Goal: Entertainment & Leisure: Consume media (video, audio)

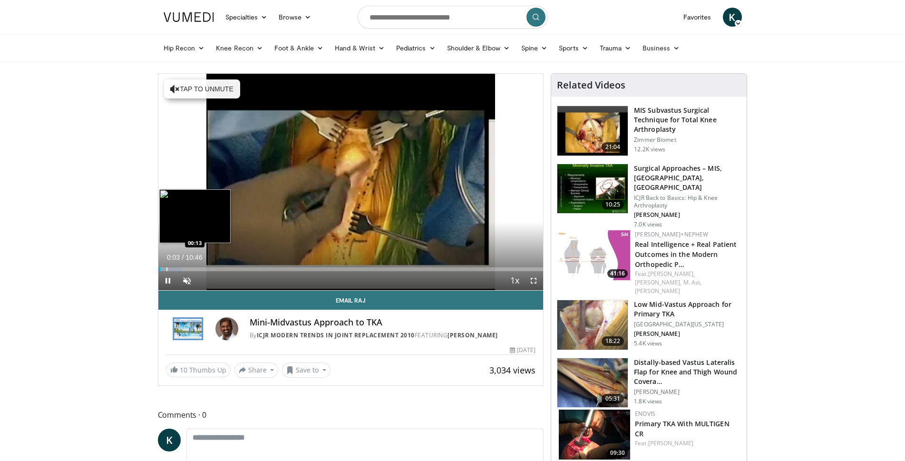
click at [166, 267] on div "Progress Bar" at bounding box center [166, 269] width 1 height 4
click at [535, 280] on span "Video Player" at bounding box center [533, 280] width 19 height 19
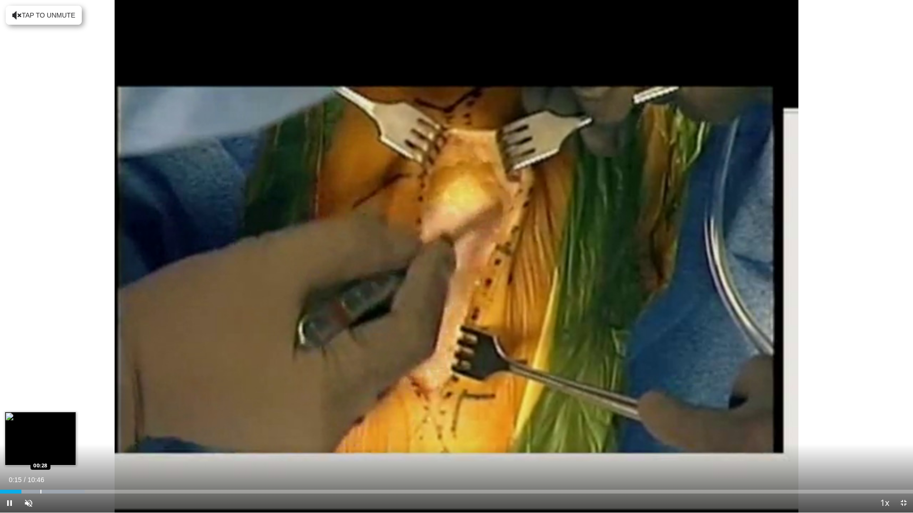
click at [40, 460] on div "Progress Bar" at bounding box center [40, 492] width 1 height 4
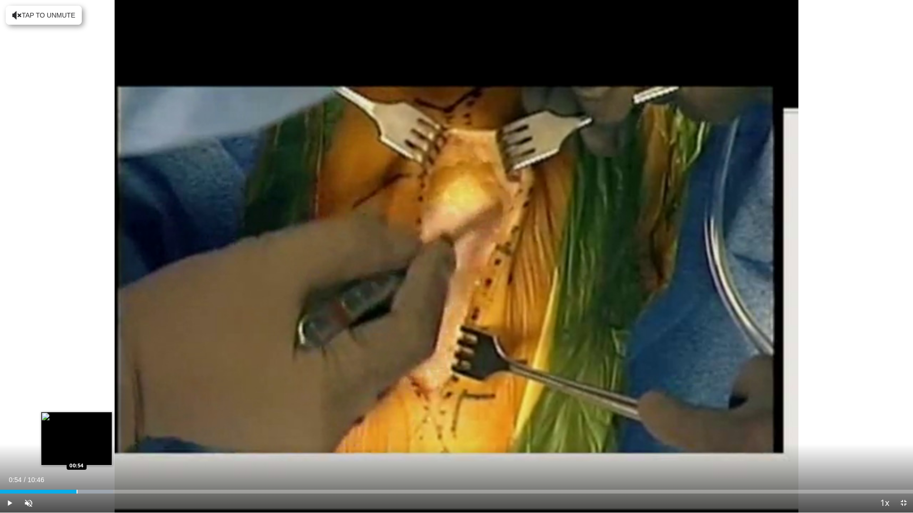
click at [77, 460] on div "Progress Bar" at bounding box center [77, 492] width 1 height 4
click at [98, 460] on div "Progress Bar" at bounding box center [98, 492] width 1 height 4
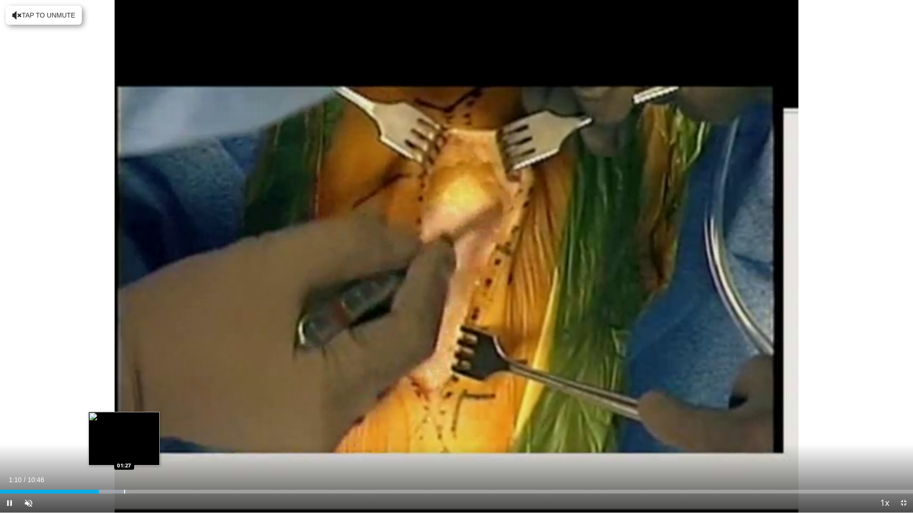
click at [124, 460] on div "Progress Bar" at bounding box center [124, 492] width 1 height 4
click at [149, 460] on div "Loaded : 13.92% 01:30 01:46" at bounding box center [456, 492] width 913 height 4
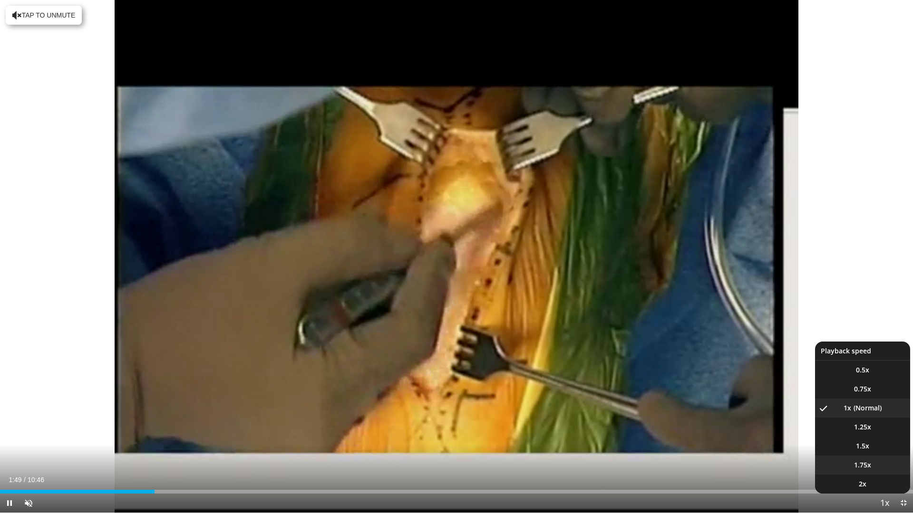
click at [864, 460] on span "1.75x" at bounding box center [862, 466] width 17 height 10
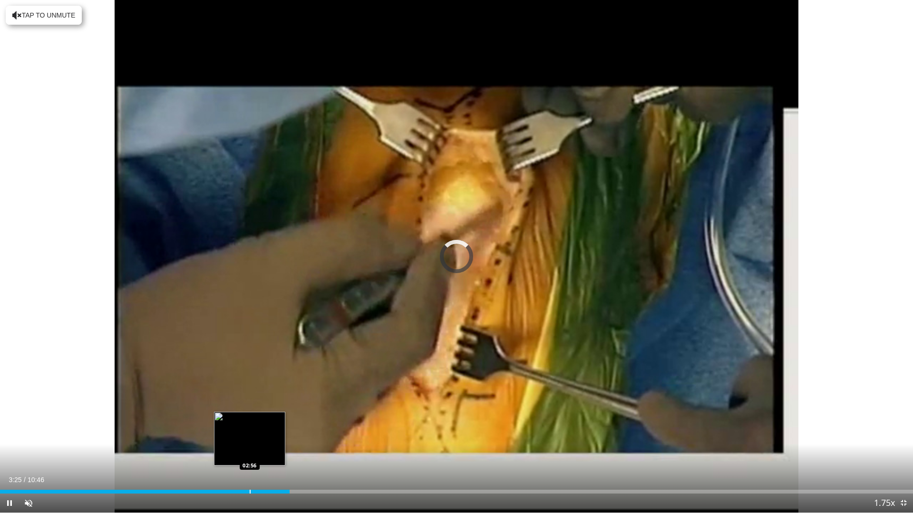
click at [250, 460] on div "Progress Bar" at bounding box center [250, 492] width 1 height 4
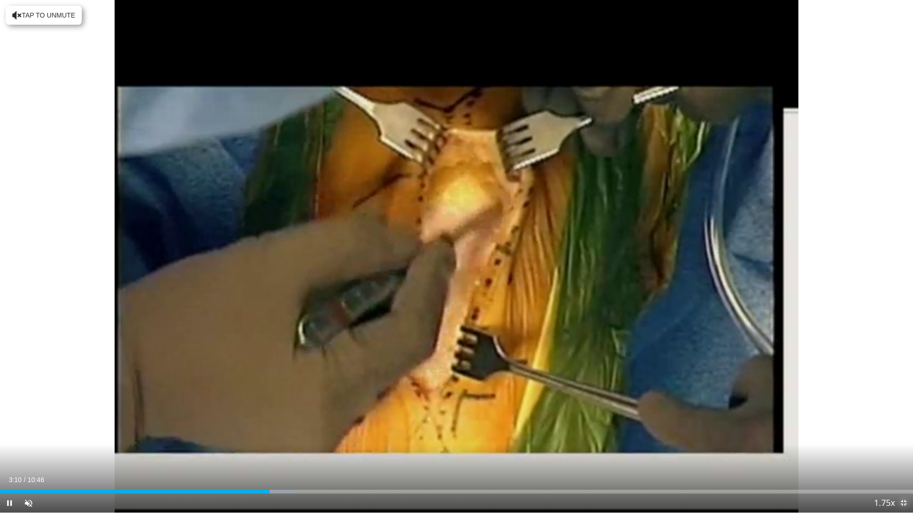
click at [905, 460] on span "Video Player" at bounding box center [903, 503] width 19 height 19
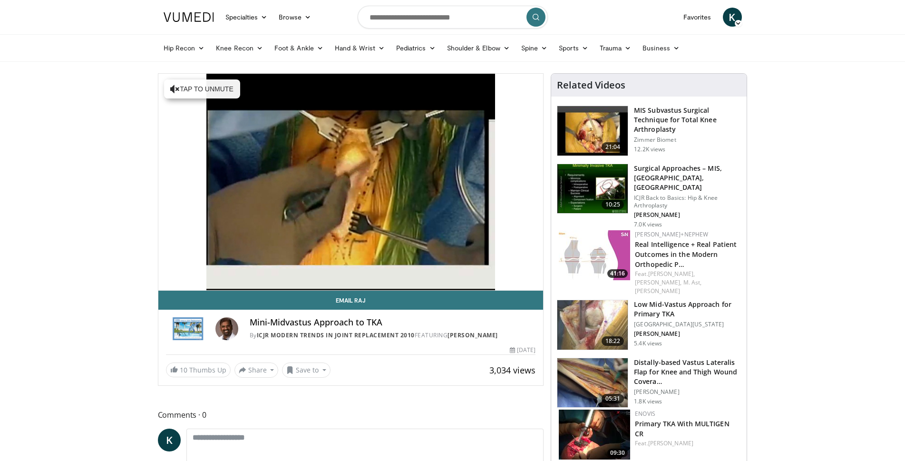
click at [597, 304] on img at bounding box center [592, 324] width 70 height 49
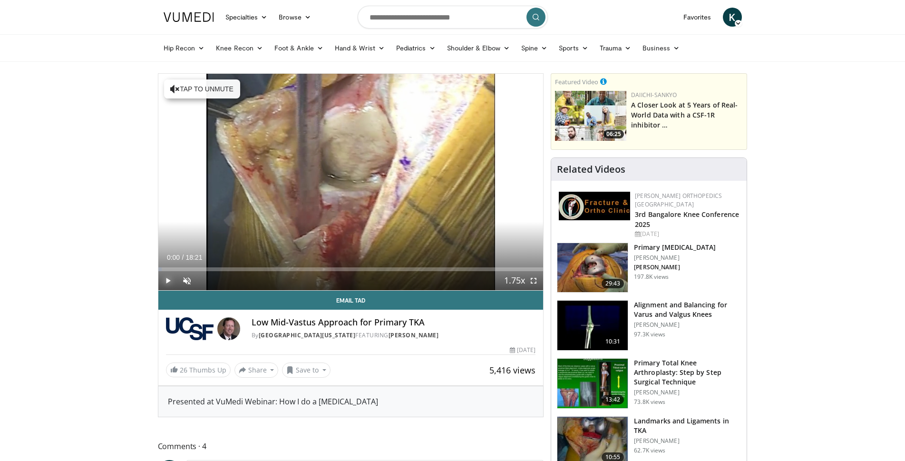
click at [166, 280] on span "Video Player" at bounding box center [167, 280] width 19 height 19
click at [172, 268] on div "Progress Bar" at bounding box center [172, 269] width 1 height 4
click at [534, 276] on span "Video Player" at bounding box center [533, 280] width 19 height 19
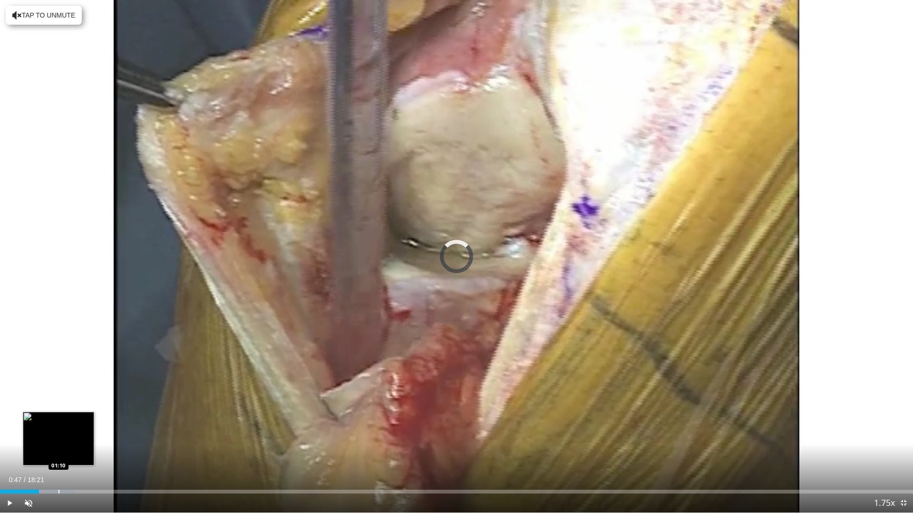
click at [58, 460] on div "Progress Bar" at bounding box center [58, 492] width 1 height 4
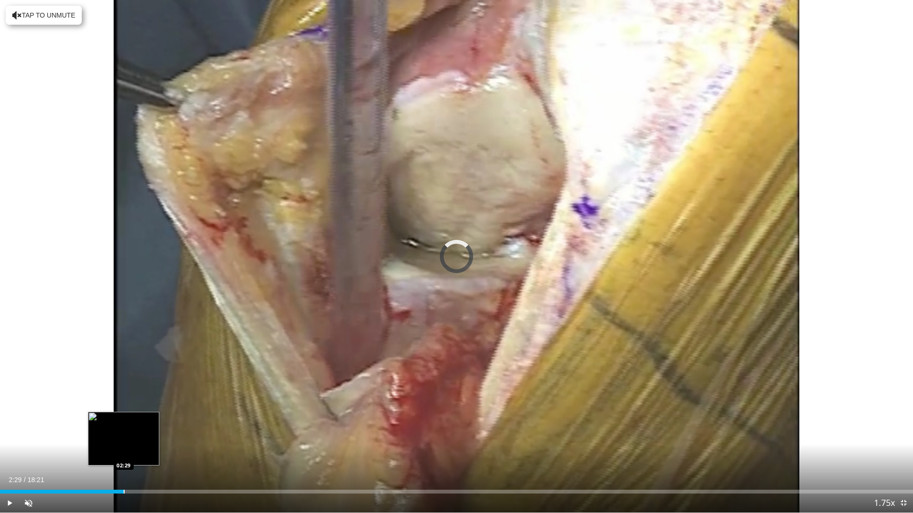
click at [124, 460] on div "Progress Bar" at bounding box center [124, 492] width 1 height 4
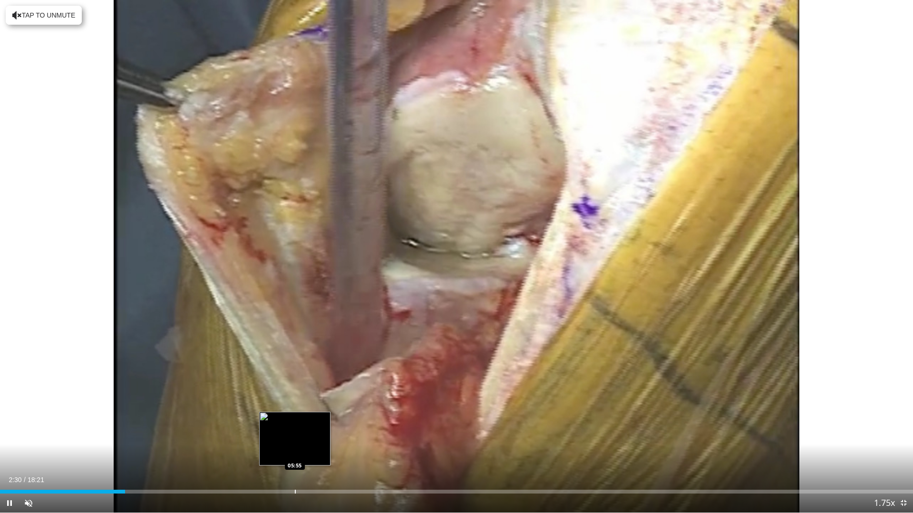
click at [295, 460] on div "Progress Bar" at bounding box center [295, 492] width 1 height 4
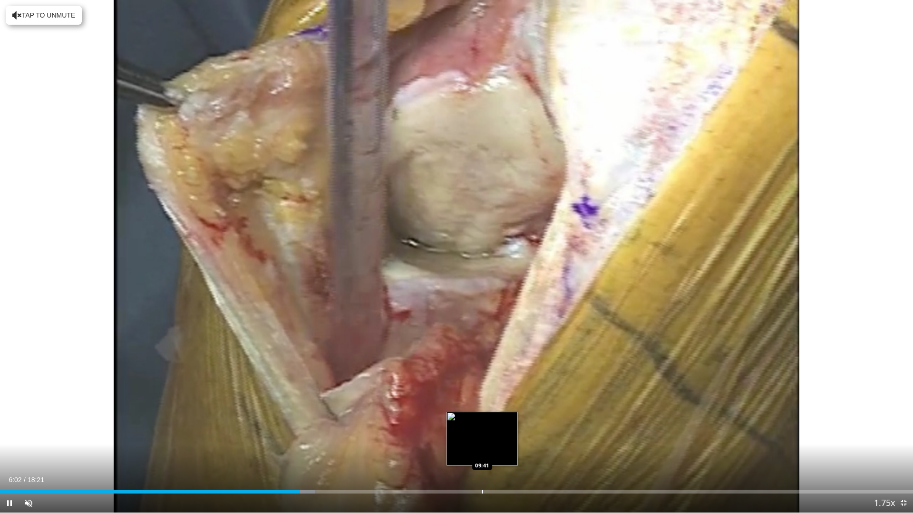
click at [482, 460] on div "Progress Bar" at bounding box center [482, 492] width 1 height 4
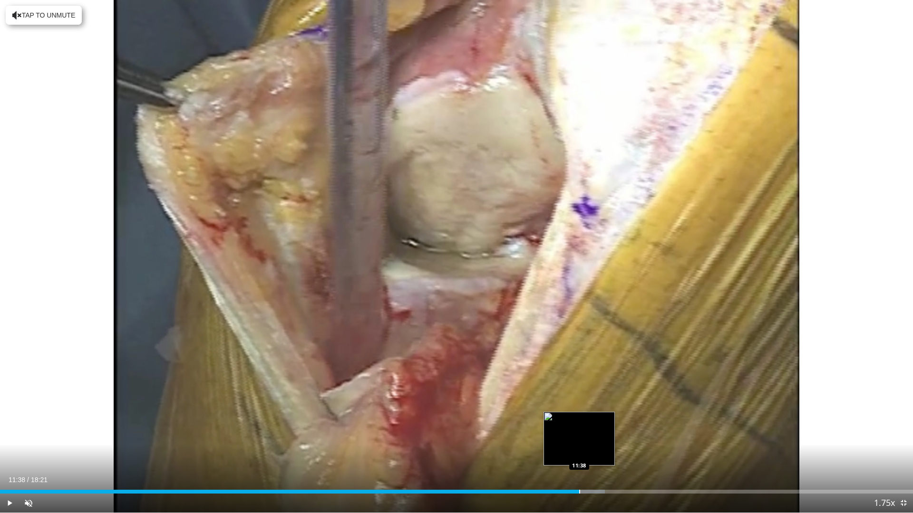
click at [579, 460] on div "Loaded : 66.27% 11:38 11:38" at bounding box center [456, 489] width 913 height 9
click at [904, 460] on span "Video Player" at bounding box center [903, 503] width 19 height 19
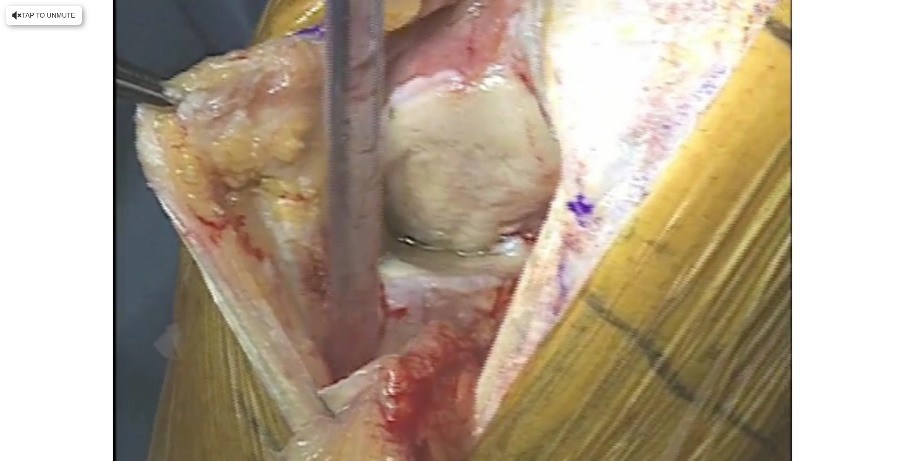
scroll to position [618, 0]
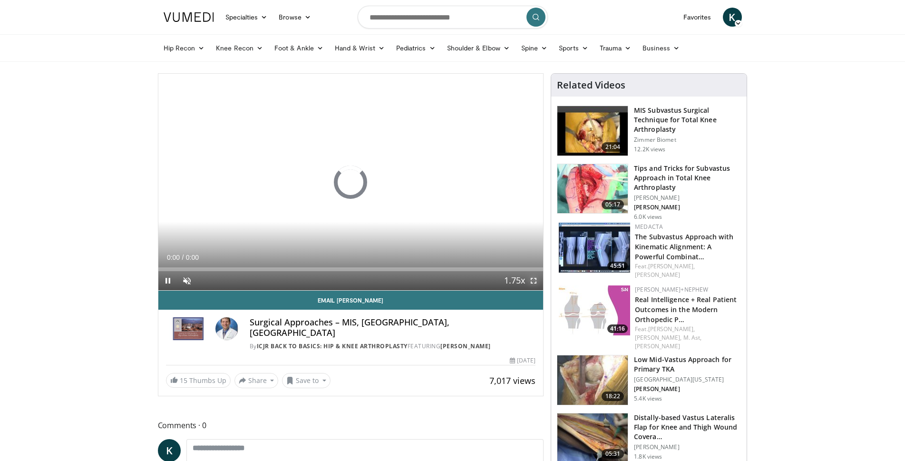
click at [533, 281] on span "Video Player" at bounding box center [533, 280] width 19 height 19
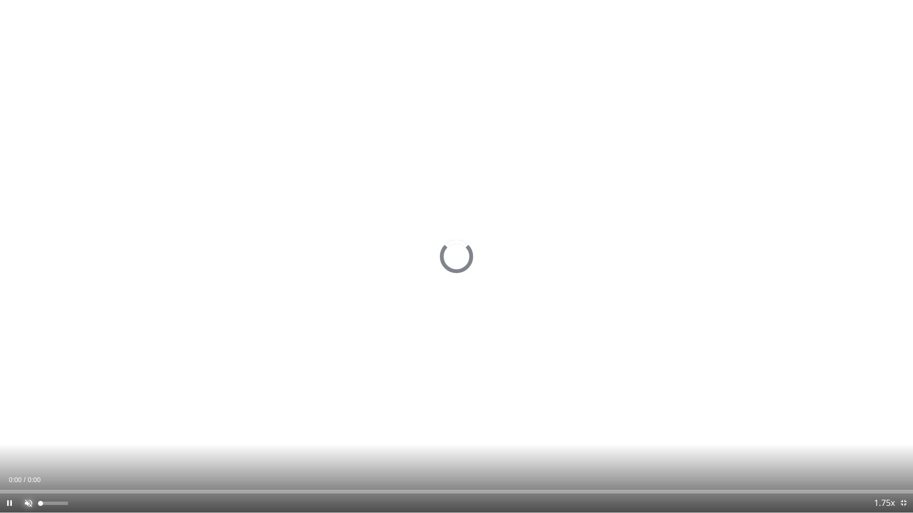
click at [25, 460] on span "Video Player" at bounding box center [28, 503] width 19 height 19
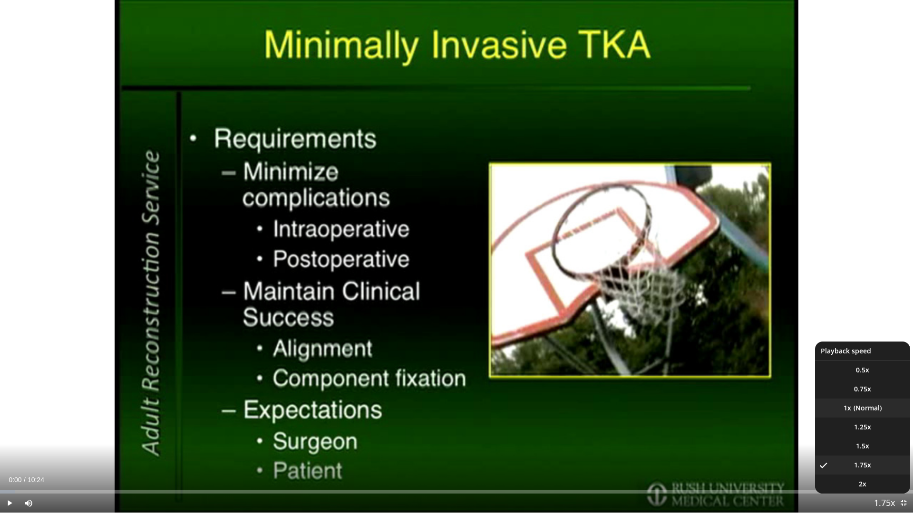
click at [862, 412] on li "1x" at bounding box center [862, 408] width 95 height 19
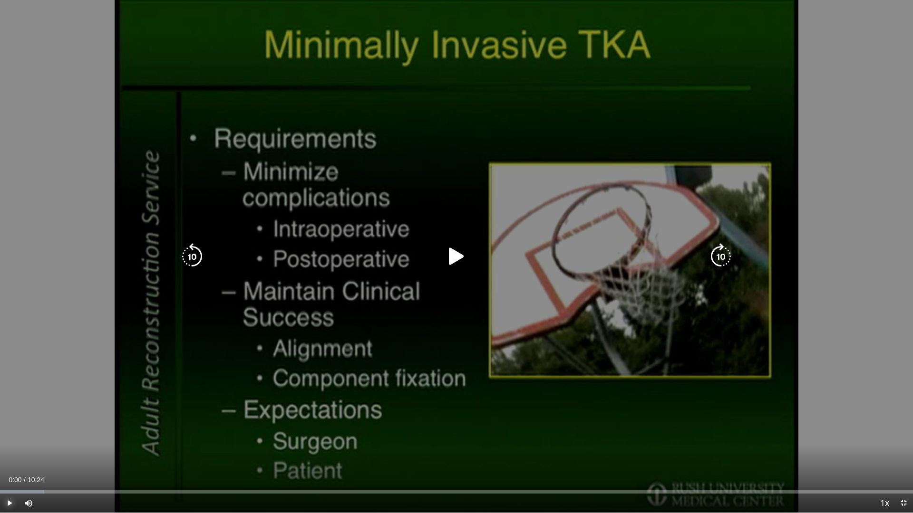
click at [10, 460] on span "Video Player" at bounding box center [9, 503] width 19 height 19
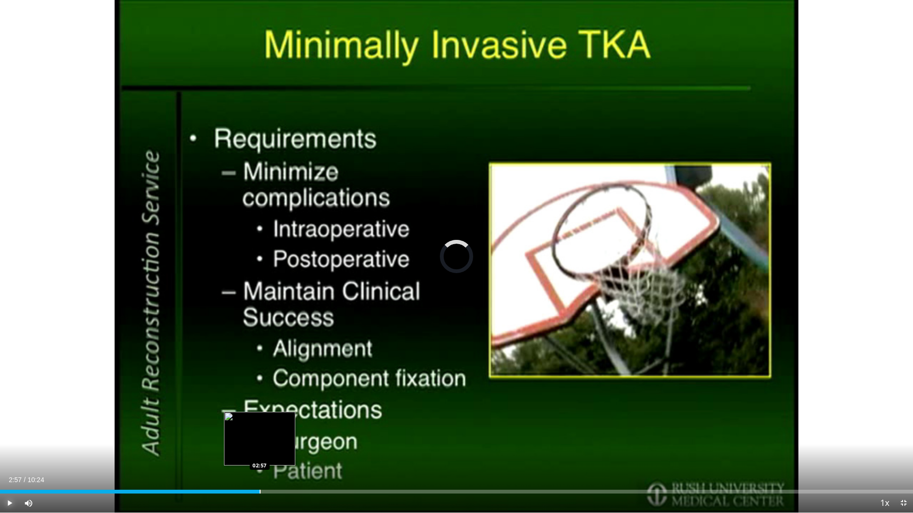
click at [260, 460] on div "Loaded : 6.38% 00:05 02:57" at bounding box center [456, 489] width 913 height 9
click at [10, 460] on span "Video Player" at bounding box center [9, 503] width 19 height 19
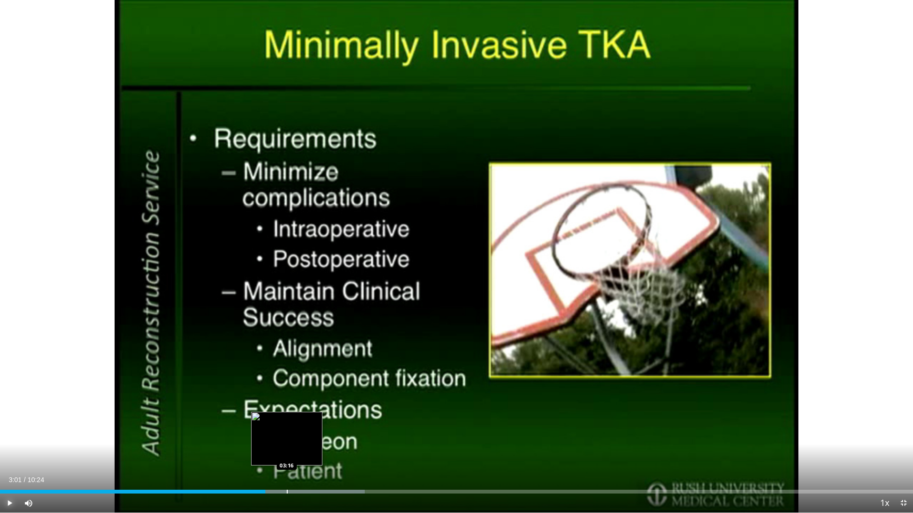
click at [287, 460] on div "Progress Bar" at bounding box center [287, 492] width 1 height 4
click at [308, 460] on div "Loaded : 39.93% 03:16 03:30" at bounding box center [456, 489] width 913 height 9
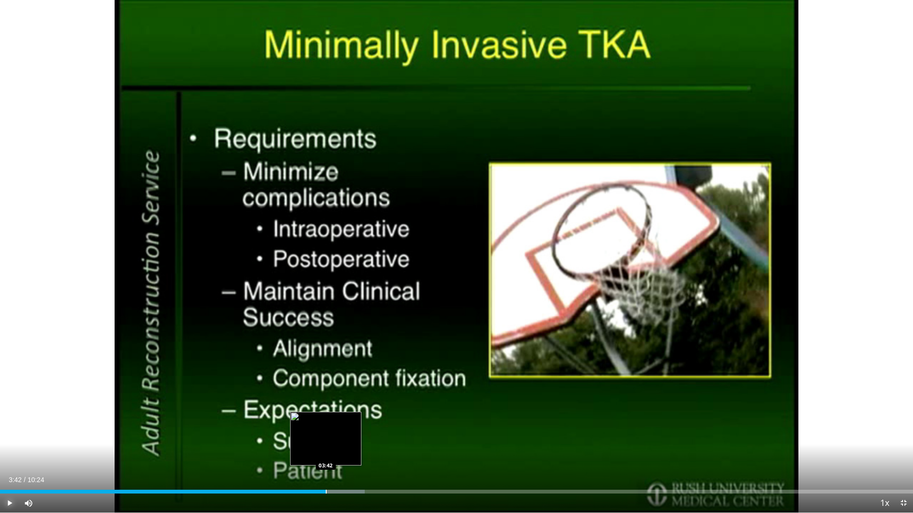
click at [326, 460] on div "Loaded : 39.93% 03:42 03:42" at bounding box center [456, 489] width 913 height 9
click at [344, 460] on div "Loaded : 40.04% 03:42 03:54" at bounding box center [456, 489] width 913 height 9
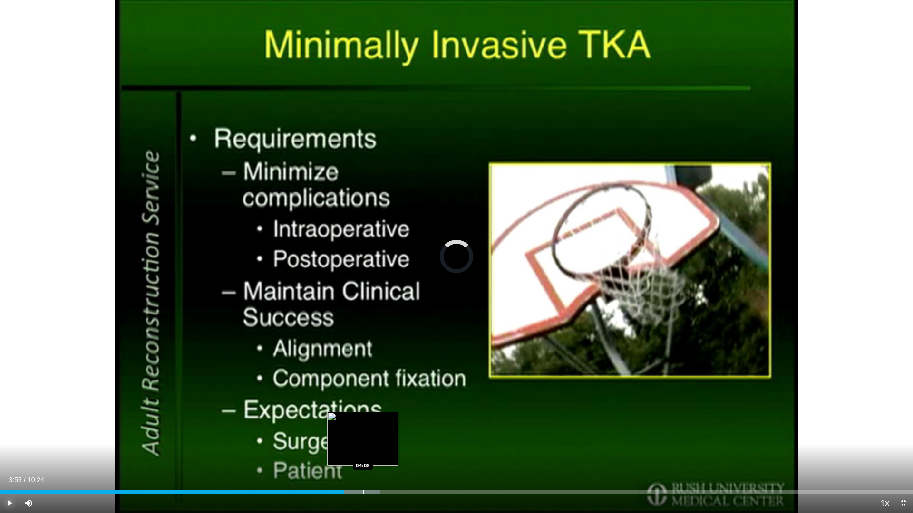
click at [363, 460] on div "Loaded : 41.65% 03:55 04:08" at bounding box center [456, 489] width 913 height 9
click at [381, 460] on div "Loaded : 41.65% 04:08 04:21" at bounding box center [456, 489] width 913 height 9
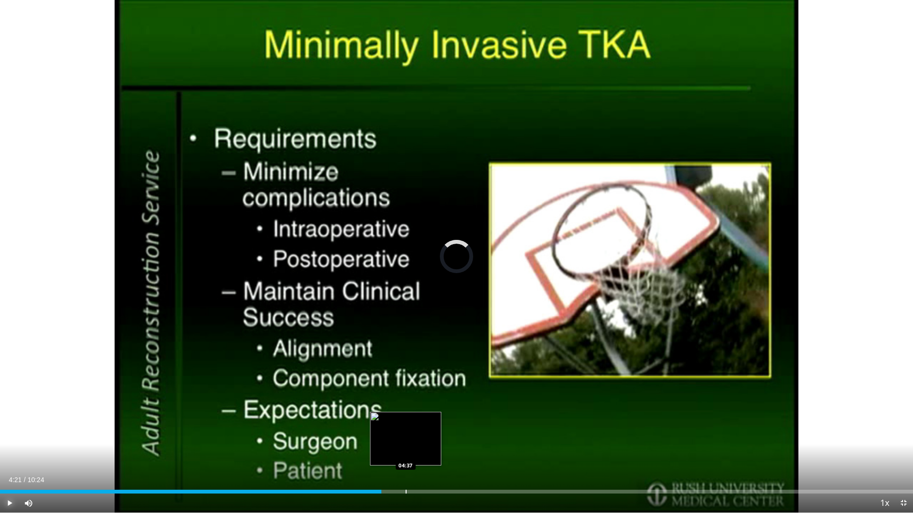
click at [406, 460] on div "Progress Bar" at bounding box center [406, 492] width 1 height 4
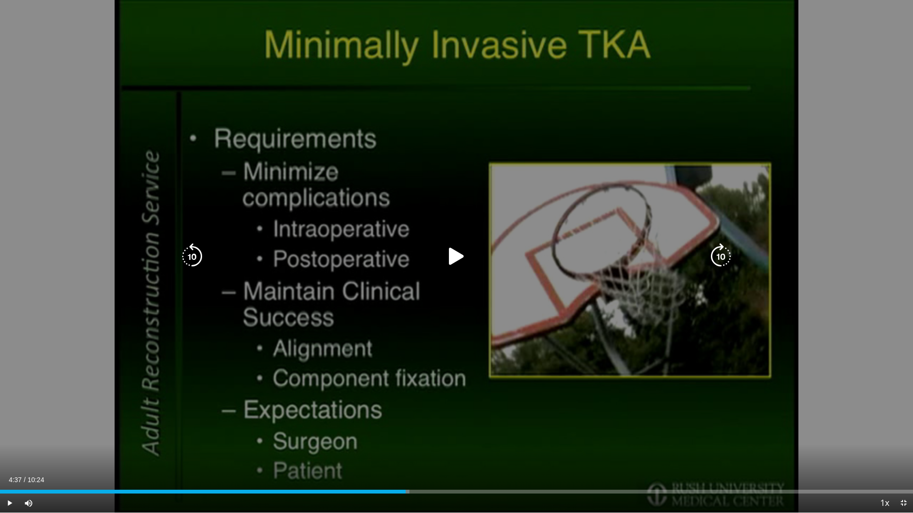
click at [457, 261] on icon "Video Player" at bounding box center [456, 256] width 27 height 27
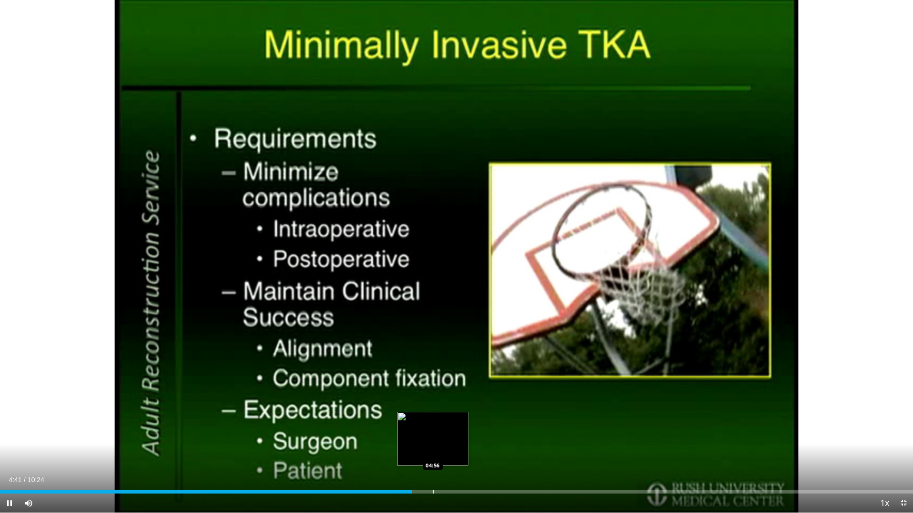
click at [433, 460] on div "Progress Bar" at bounding box center [433, 492] width 1 height 4
drag, startPoint x: 905, startPoint y: 506, endPoint x: 828, endPoint y: 365, distance: 160.6
click at [905, 460] on span "Video Player" at bounding box center [903, 503] width 19 height 19
